Goal: Information Seeking & Learning: Learn about a topic

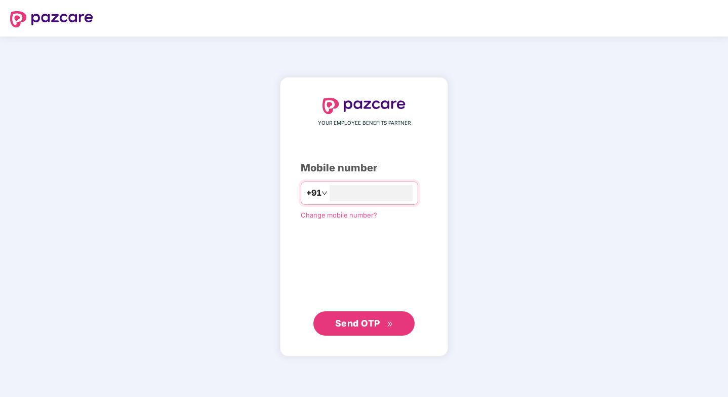
type input "**********"
click at [361, 328] on span "Send OTP" at bounding box center [364, 323] width 58 height 14
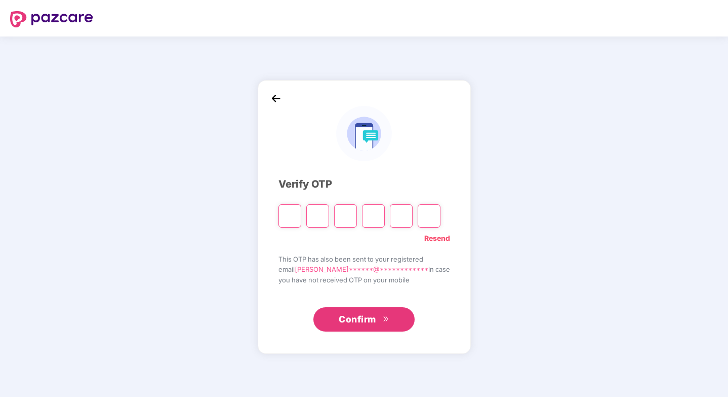
type input "*"
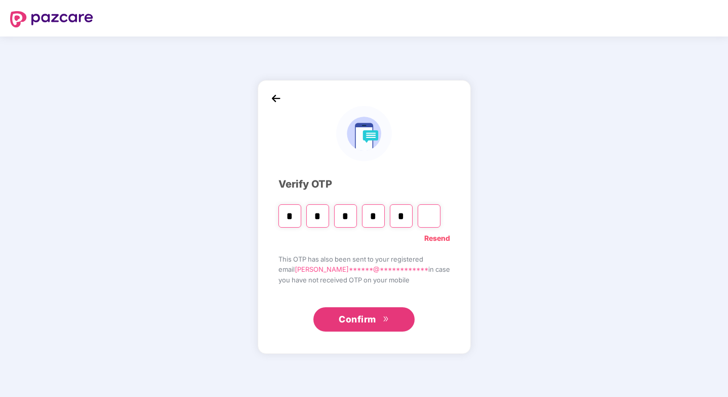
type input "*"
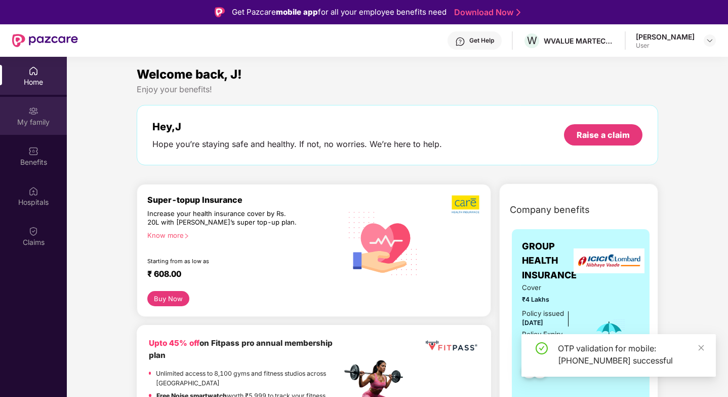
click at [37, 112] on img at bounding box center [33, 111] width 10 height 10
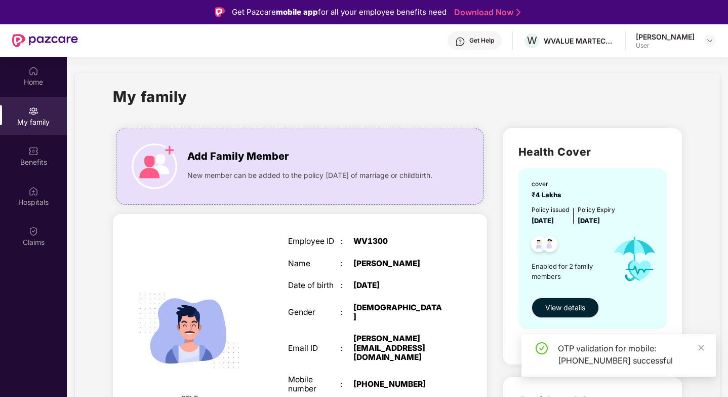
click at [709, 342] on div "OTP validation for mobile: [PHONE_NUMBER] successful" at bounding box center [619, 355] width 194 height 43
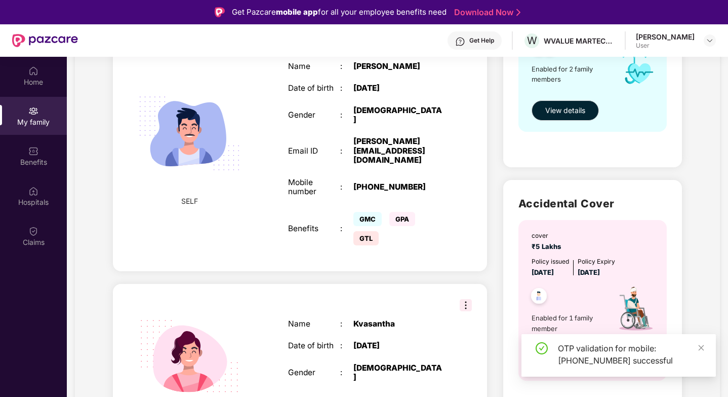
scroll to position [59, 0]
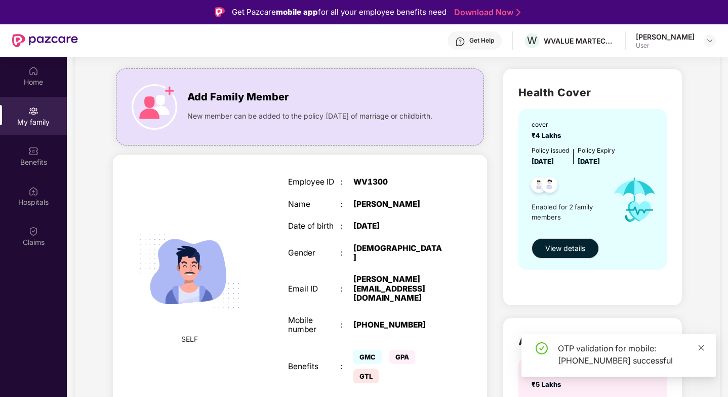
click at [701, 347] on icon "close" at bounding box center [702, 347] width 6 height 6
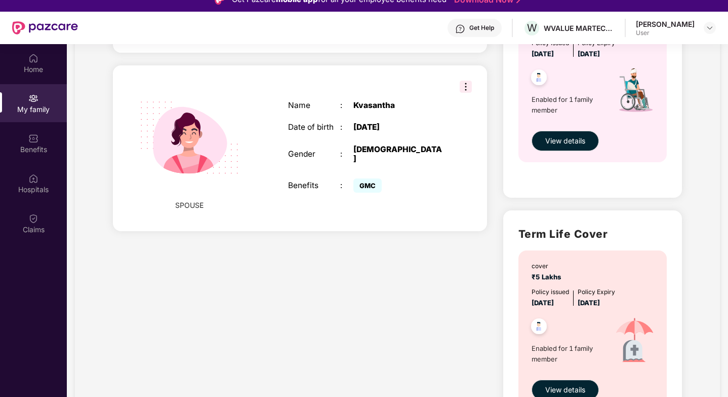
scroll to position [450, 0]
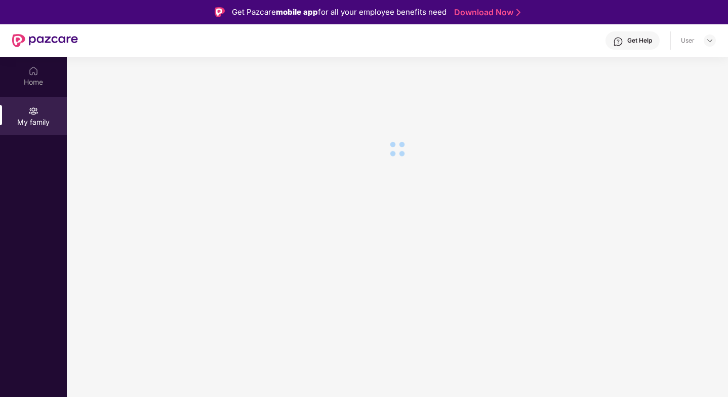
scroll to position [57, 0]
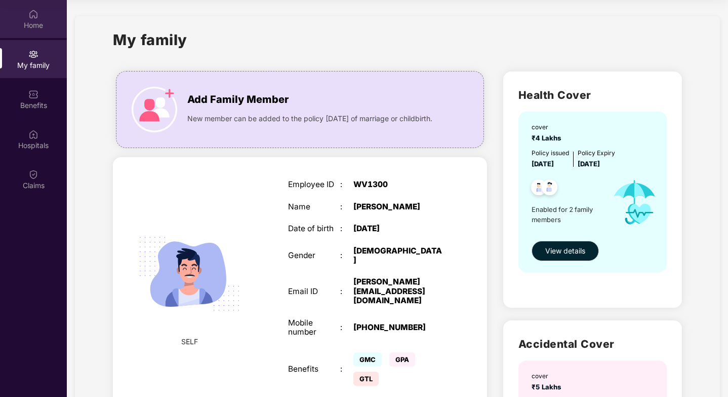
click at [33, 19] on div "Home" at bounding box center [33, 19] width 67 height 38
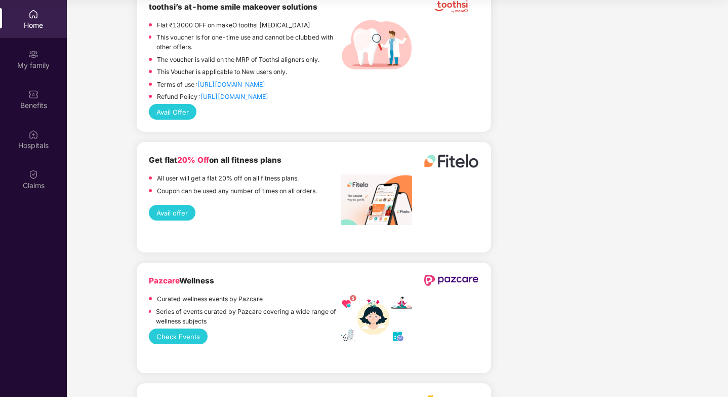
scroll to position [1210, 0]
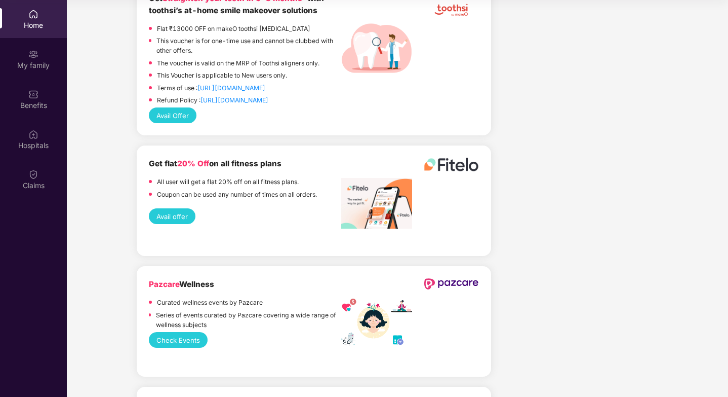
click at [199, 339] on button "Check Events" at bounding box center [178, 340] width 59 height 16
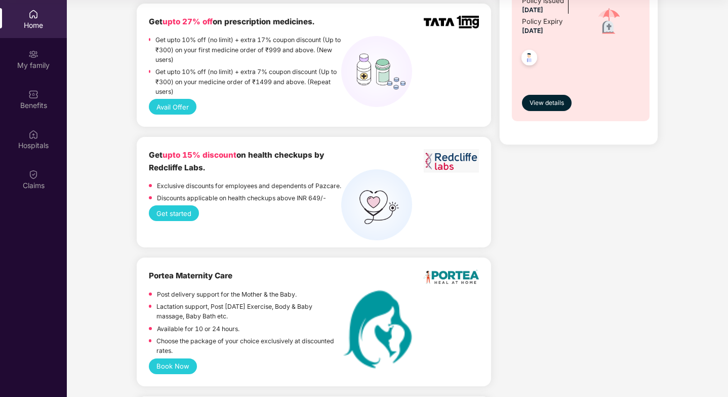
scroll to position [658, 0]
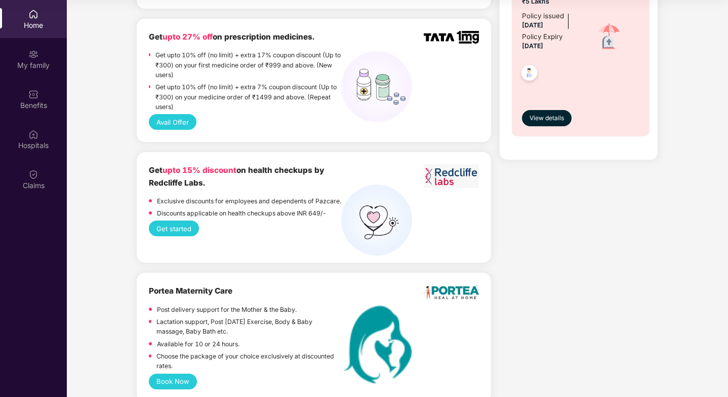
click at [186, 236] on button "Get started" at bounding box center [174, 228] width 50 height 16
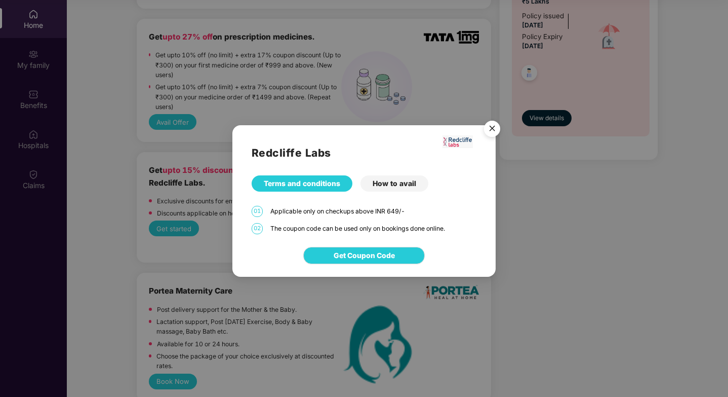
click at [383, 186] on div "How to avail" at bounding box center [395, 183] width 68 height 16
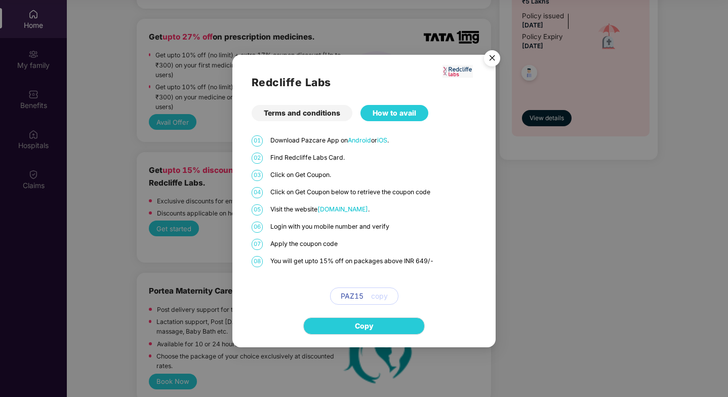
click at [214, 229] on div "Redcliffe Labs Terms and conditions How to avail 01 Download Pazcare App on And…" at bounding box center [364, 198] width 728 height 397
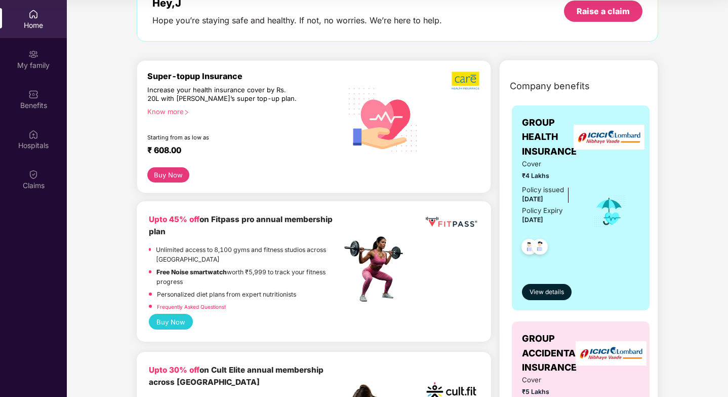
scroll to position [0, 0]
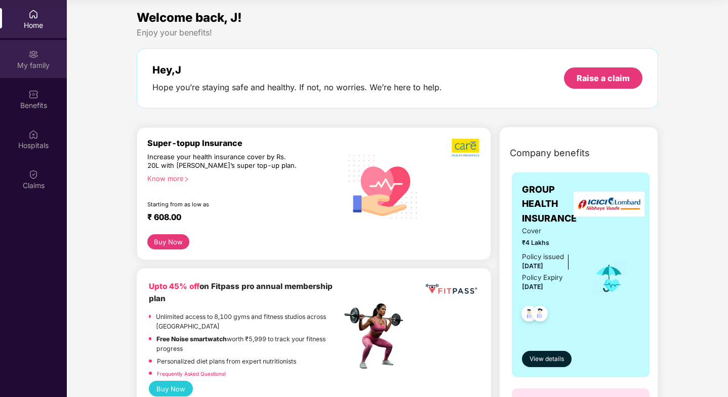
click at [44, 55] on div "My family" at bounding box center [33, 59] width 67 height 38
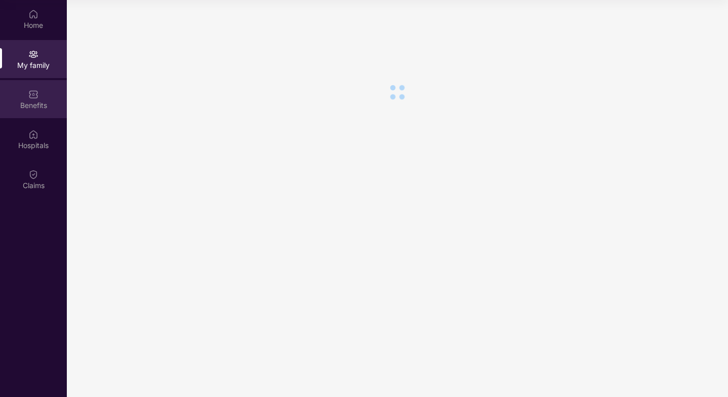
click at [43, 105] on div "Benefits" at bounding box center [33, 105] width 67 height 10
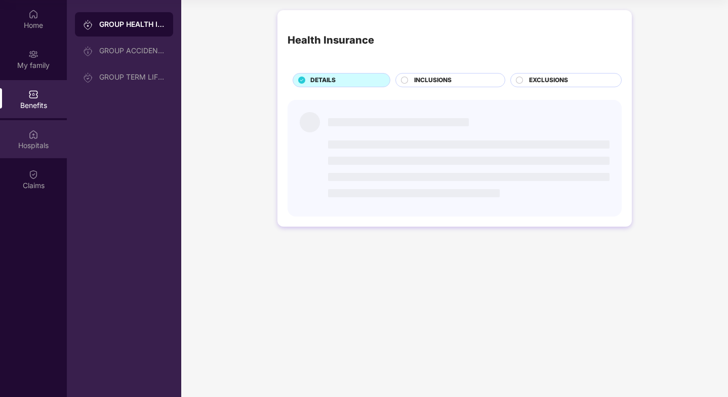
click at [36, 133] on img at bounding box center [33, 134] width 10 height 10
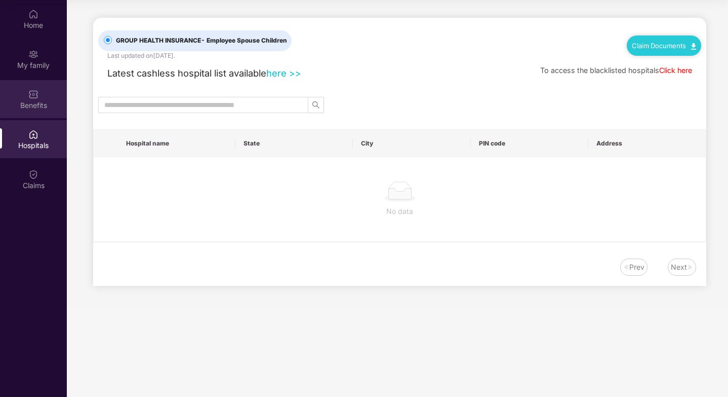
click at [38, 101] on div "Benefits" at bounding box center [33, 105] width 67 height 10
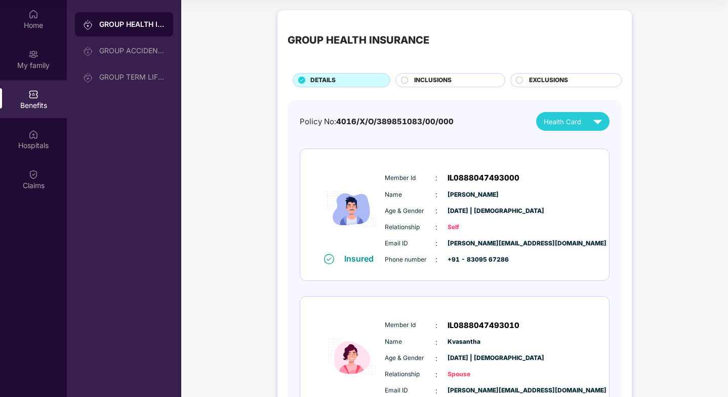
click at [456, 75] on div "INCLUSIONS" at bounding box center [451, 80] width 110 height 14
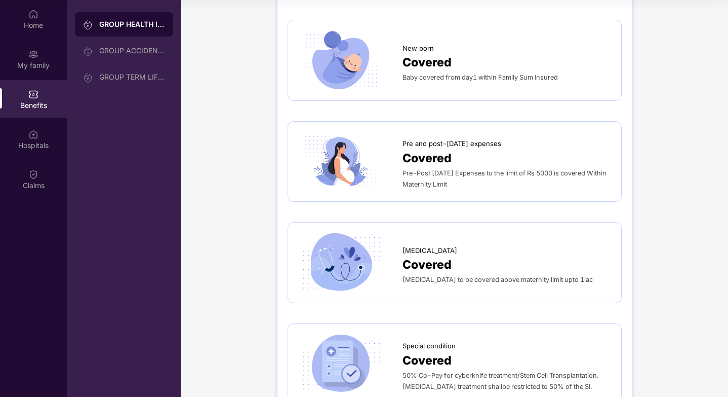
scroll to position [1186, 0]
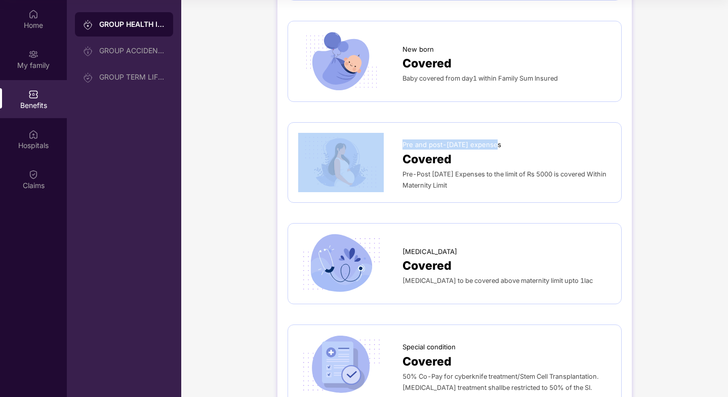
drag, startPoint x: 401, startPoint y: 120, endPoint x: 505, endPoint y: 122, distance: 104.4
click at [505, 133] on div "Pre and post-natal expenses Covered Pre-Post Natal Expenses to the limit of Rs …" at bounding box center [454, 163] width 313 height 60
copy div "Pre and post-natal expenses"
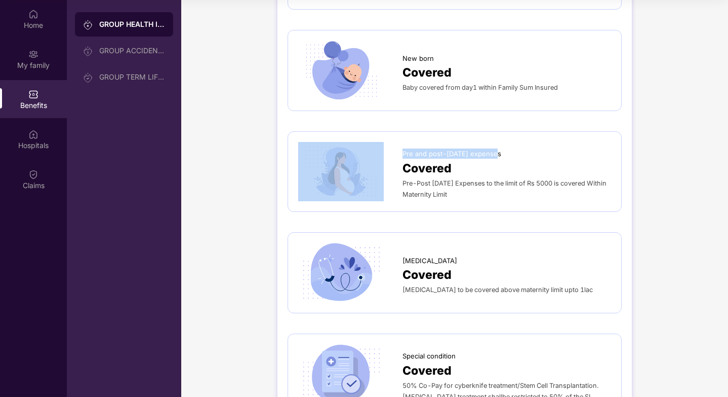
scroll to position [1176, 0]
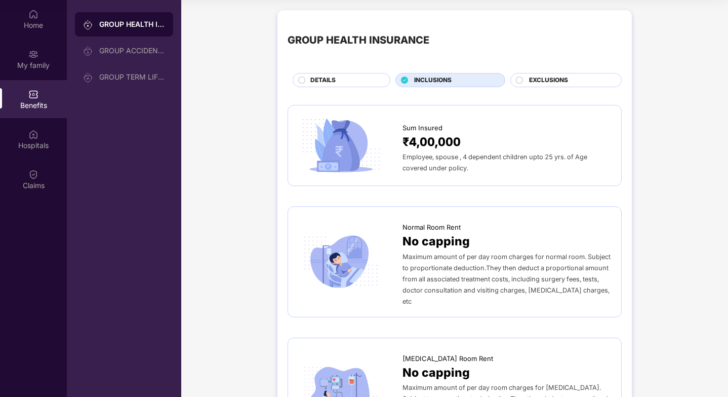
scroll to position [0, 0]
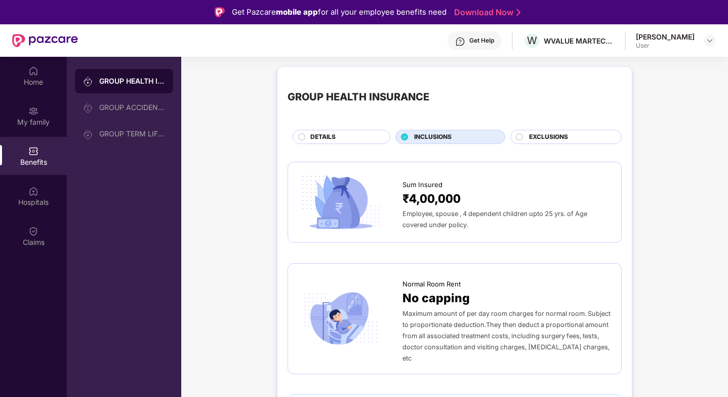
click at [544, 136] on span "EXCLUSIONS" at bounding box center [548, 137] width 39 height 10
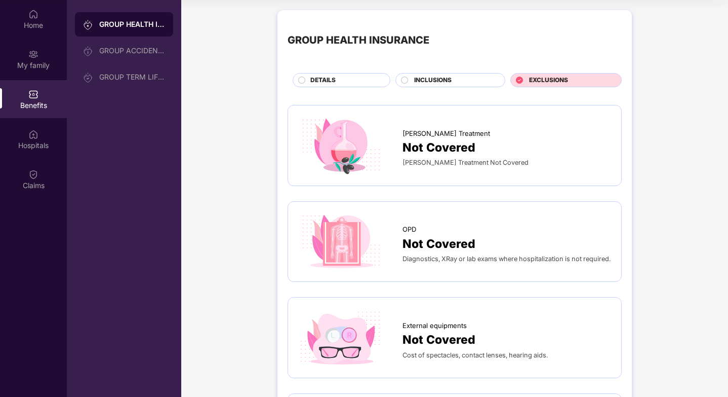
click at [439, 83] on span "INCLUSIONS" at bounding box center [432, 80] width 37 height 10
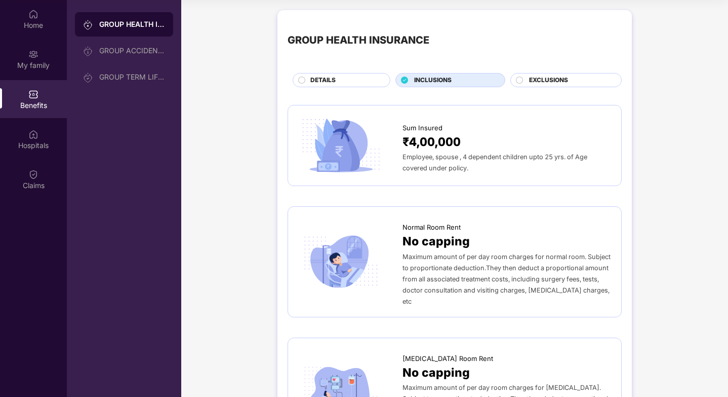
click at [343, 80] on div "DETAILS" at bounding box center [345, 80] width 80 height 11
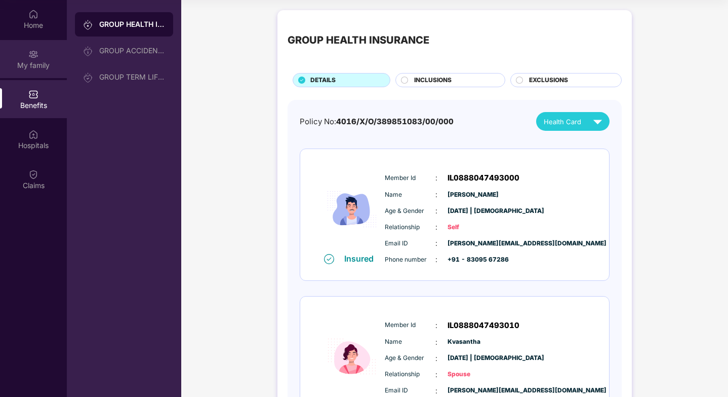
click at [45, 61] on div "My family" at bounding box center [33, 65] width 67 height 10
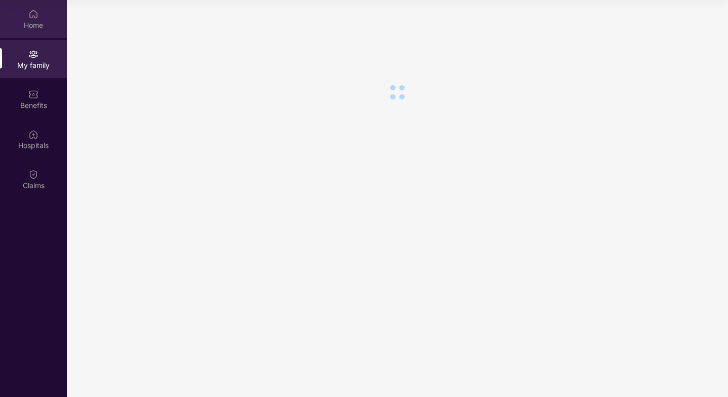
click at [38, 21] on div "Home" at bounding box center [33, 25] width 67 height 10
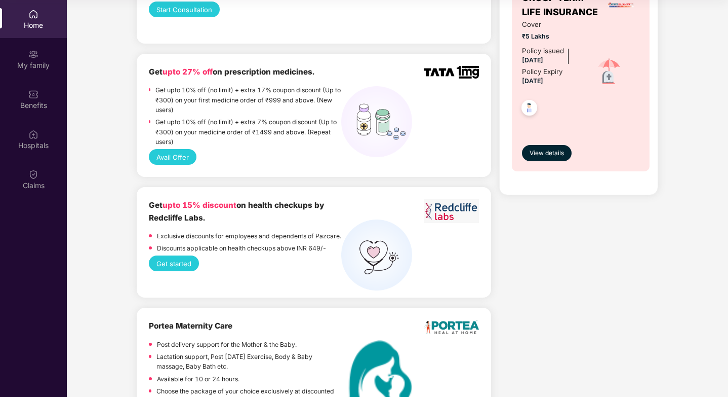
scroll to position [348, 0]
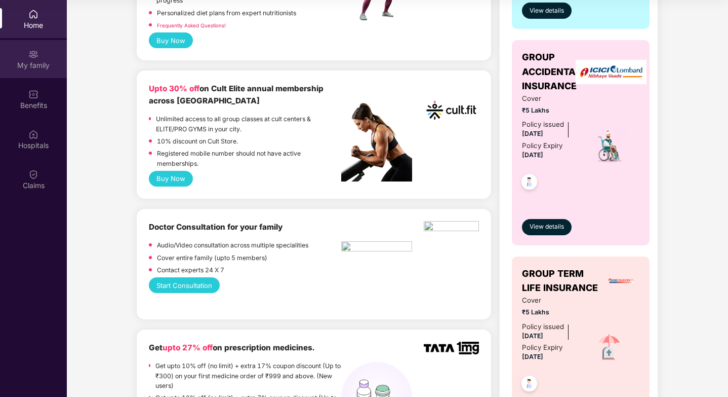
click at [36, 63] on div "My family" at bounding box center [33, 65] width 67 height 10
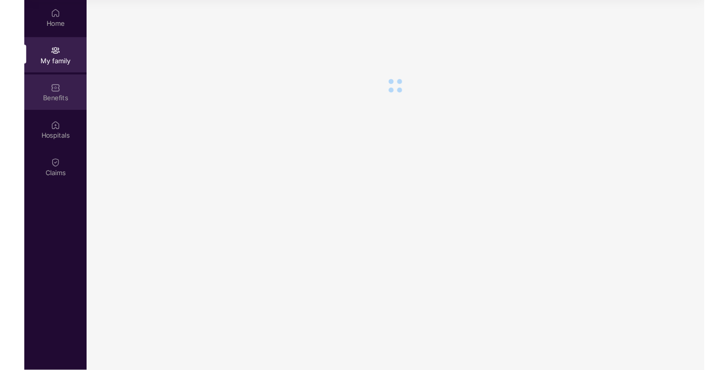
scroll to position [0, 0]
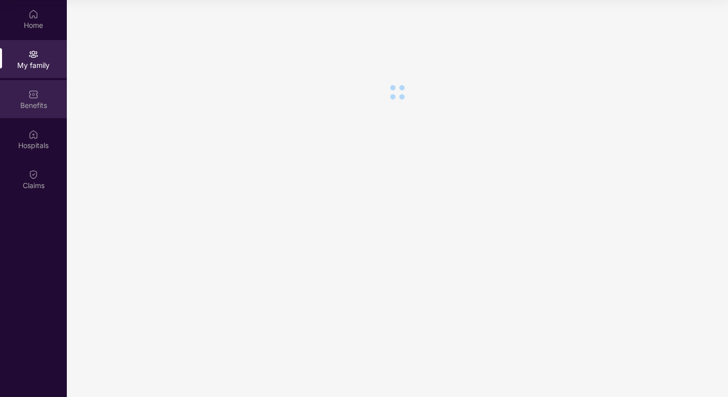
click at [43, 97] on div "Benefits" at bounding box center [33, 99] width 67 height 38
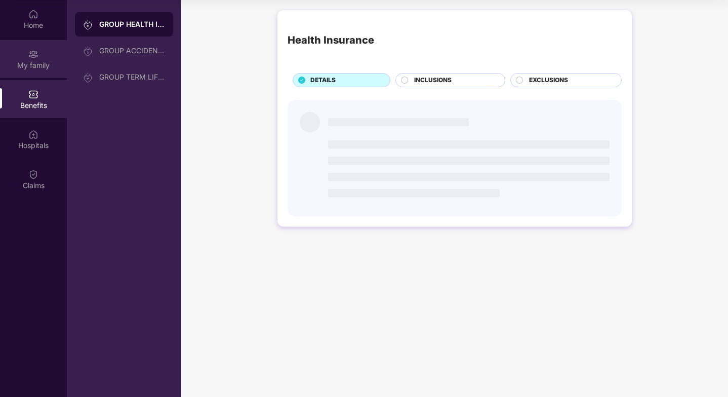
click at [38, 63] on div "My family" at bounding box center [33, 65] width 67 height 10
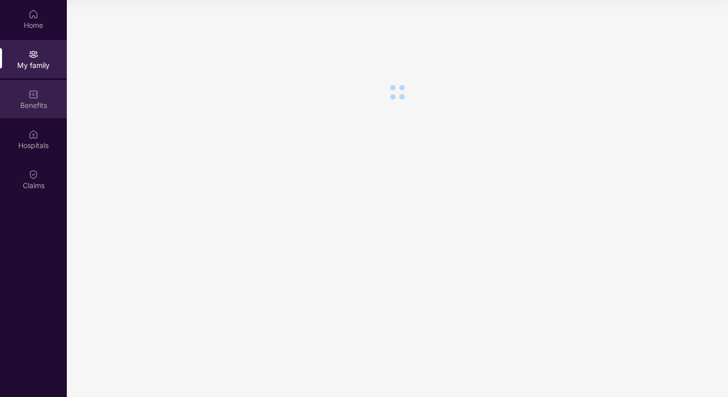
click at [37, 98] on img at bounding box center [33, 94] width 10 height 10
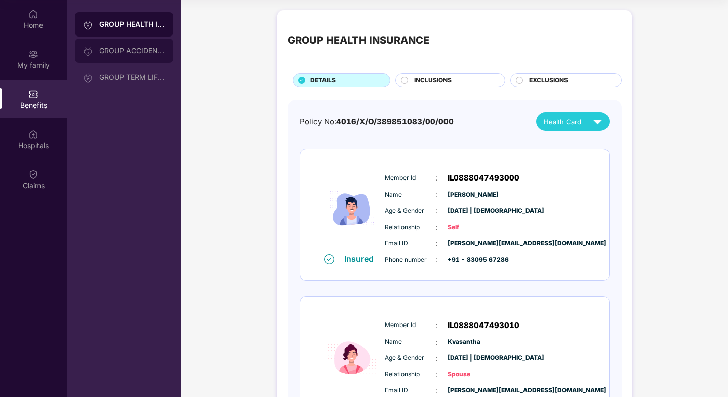
click at [120, 46] on div "GROUP ACCIDENTAL INSURANCE" at bounding box center [124, 50] width 98 height 24
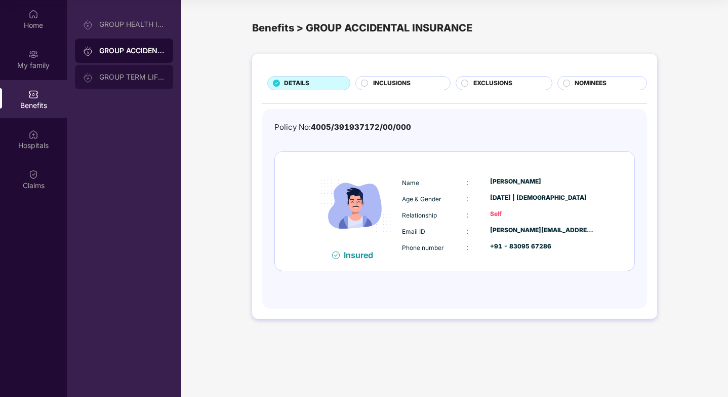
click at [130, 82] on div "GROUP TERM LIFE INSURANCE" at bounding box center [124, 77] width 98 height 24
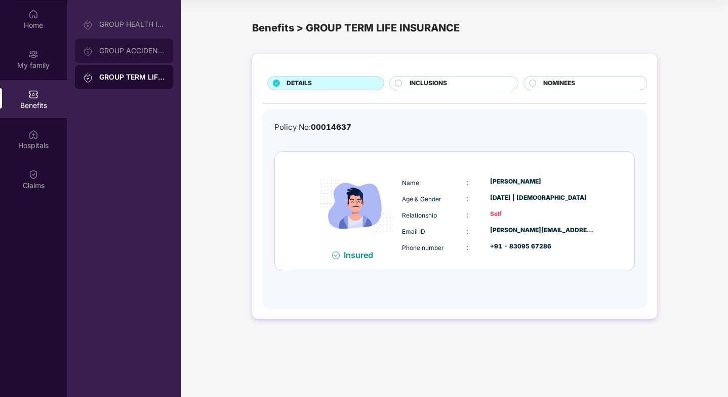
click at [128, 45] on div "GROUP ACCIDENTAL INSURANCE" at bounding box center [124, 50] width 98 height 24
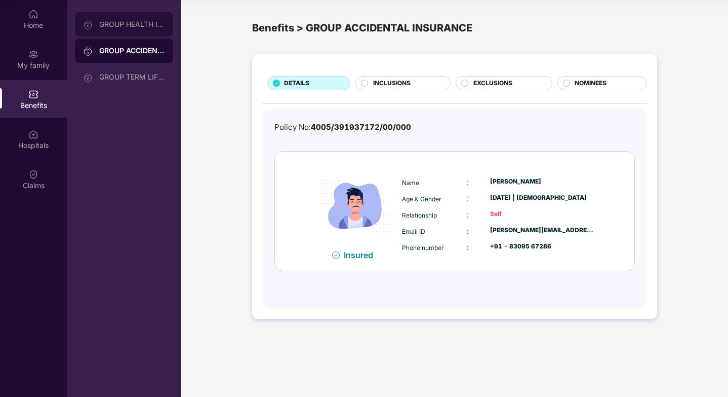
click at [127, 28] on div "GROUP HEALTH INSURANCE" at bounding box center [132, 24] width 66 height 8
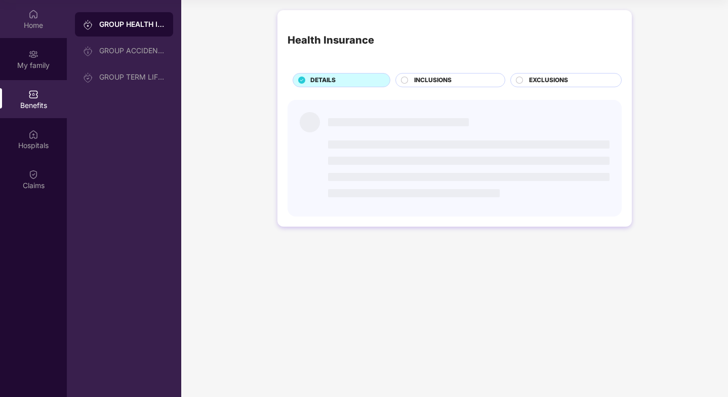
click at [32, 23] on div "Home" at bounding box center [33, 25] width 67 height 10
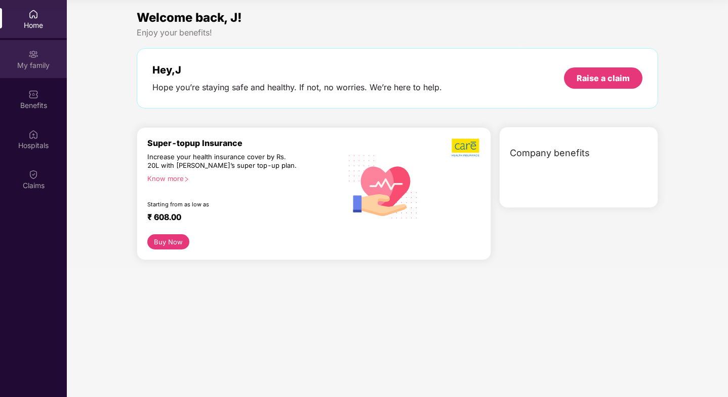
click at [45, 68] on div "My family" at bounding box center [33, 65] width 67 height 10
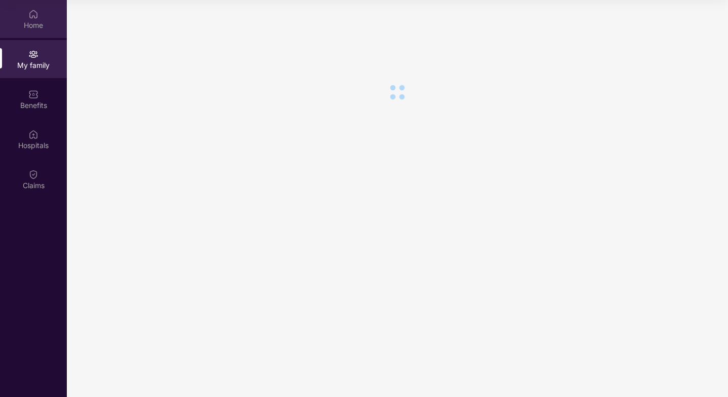
click at [37, 21] on div "Home" at bounding box center [33, 25] width 67 height 10
